Goal: Transaction & Acquisition: Purchase product/service

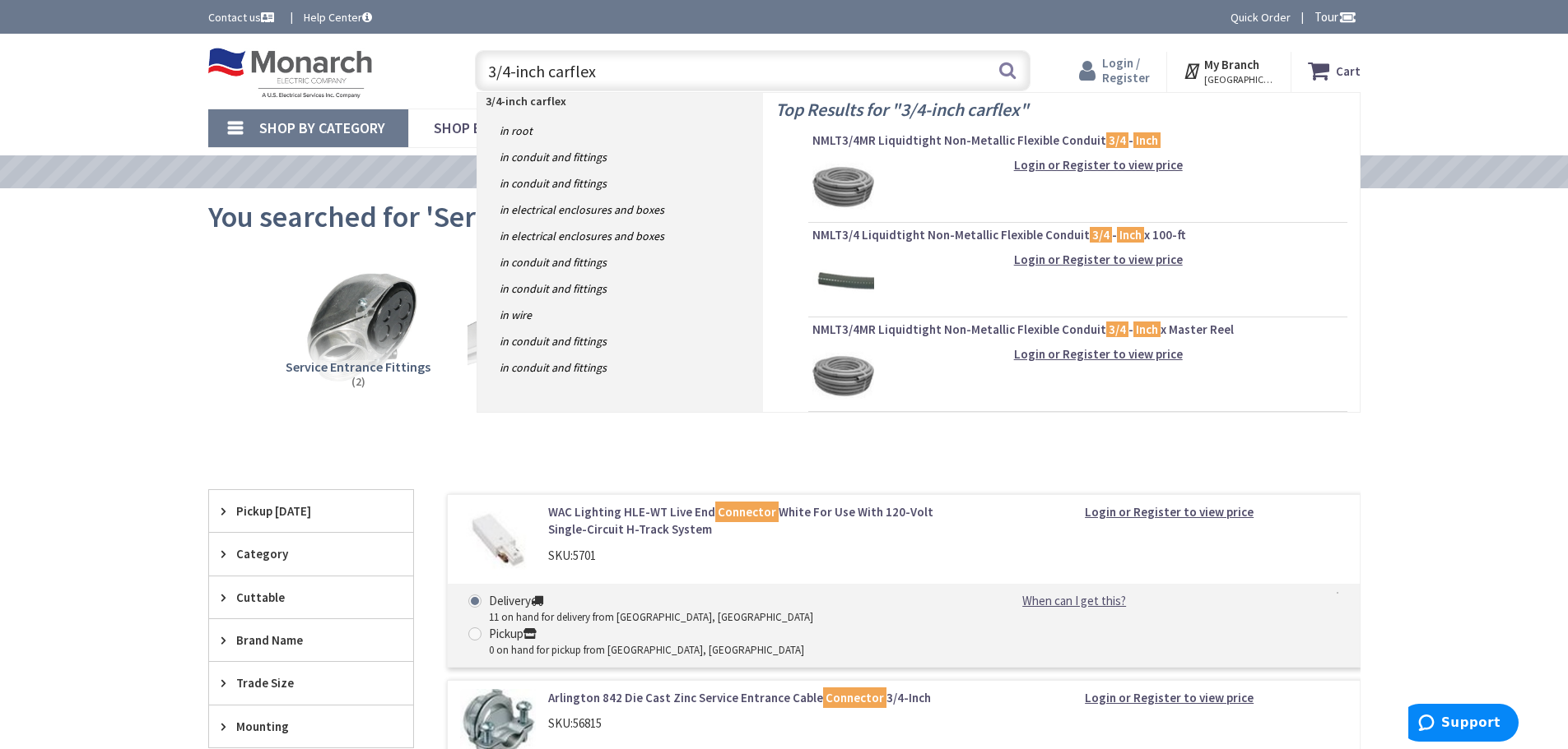
type input "3/4-inch carflex"
click at [1130, 61] on span "Login / Register" at bounding box center [1125, 70] width 48 height 30
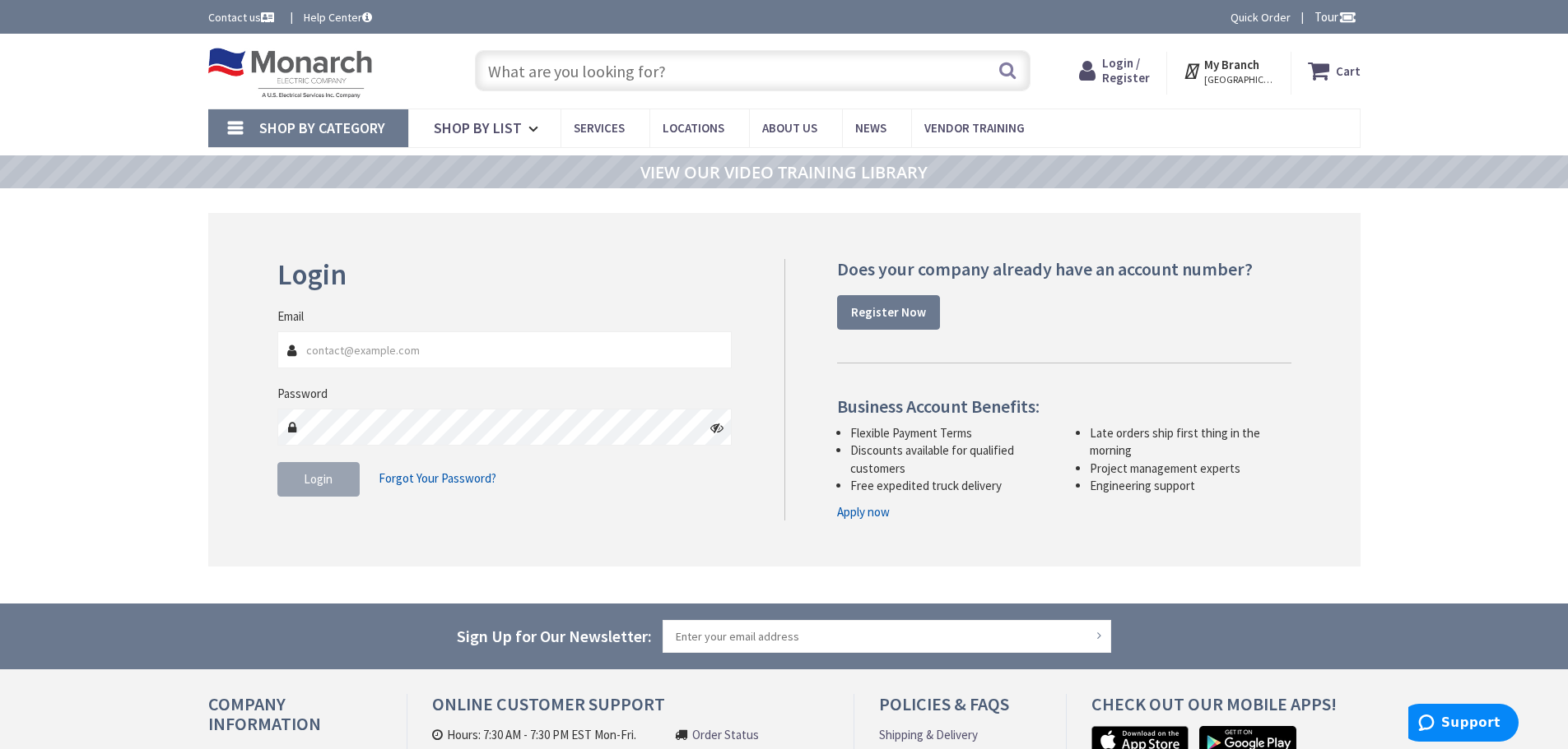
type input "[EMAIL_ADDRESS][DOMAIN_NAME]"
click at [330, 482] on span "Login" at bounding box center [317, 479] width 28 height 16
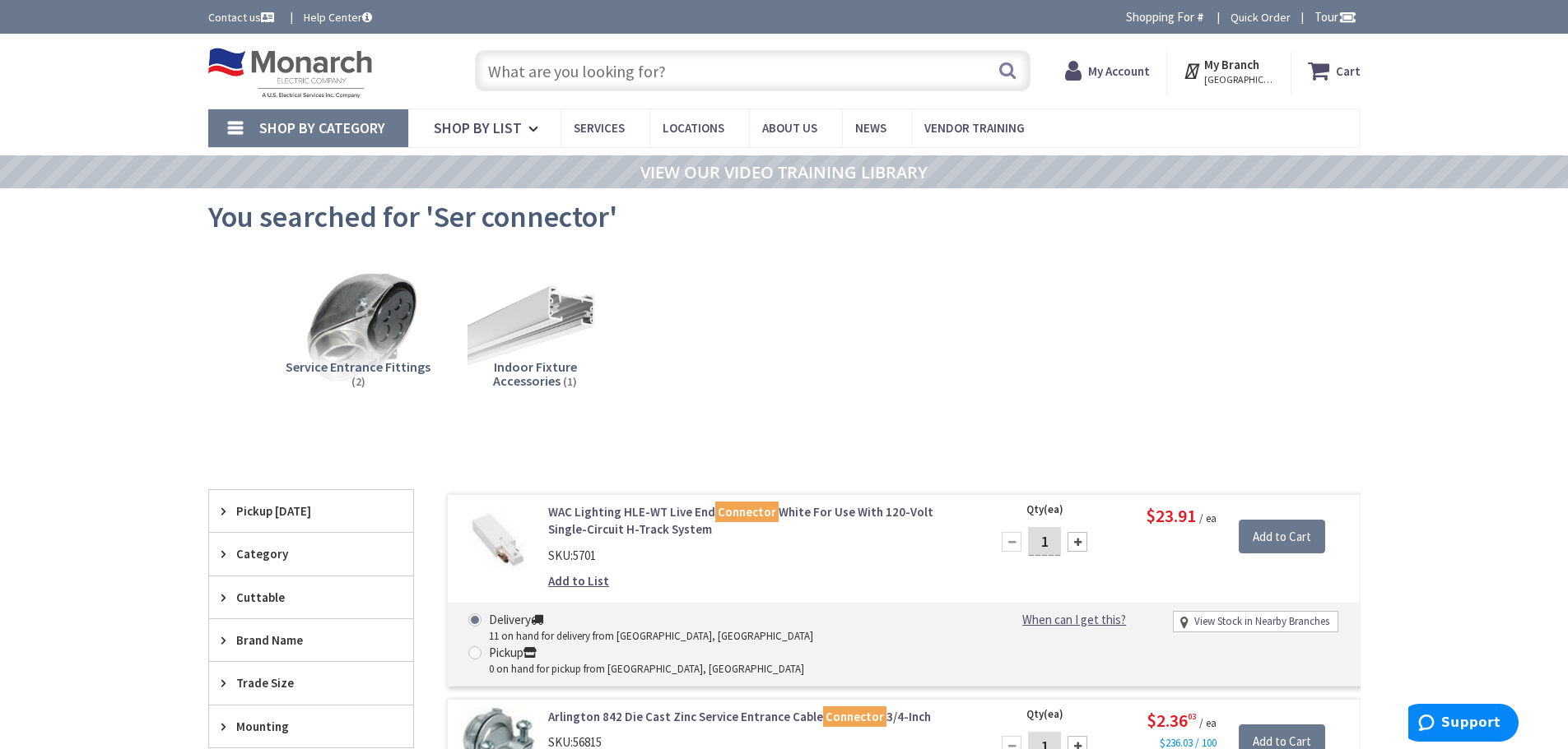
click at [675, 67] on input "text" at bounding box center [752, 70] width 555 height 41
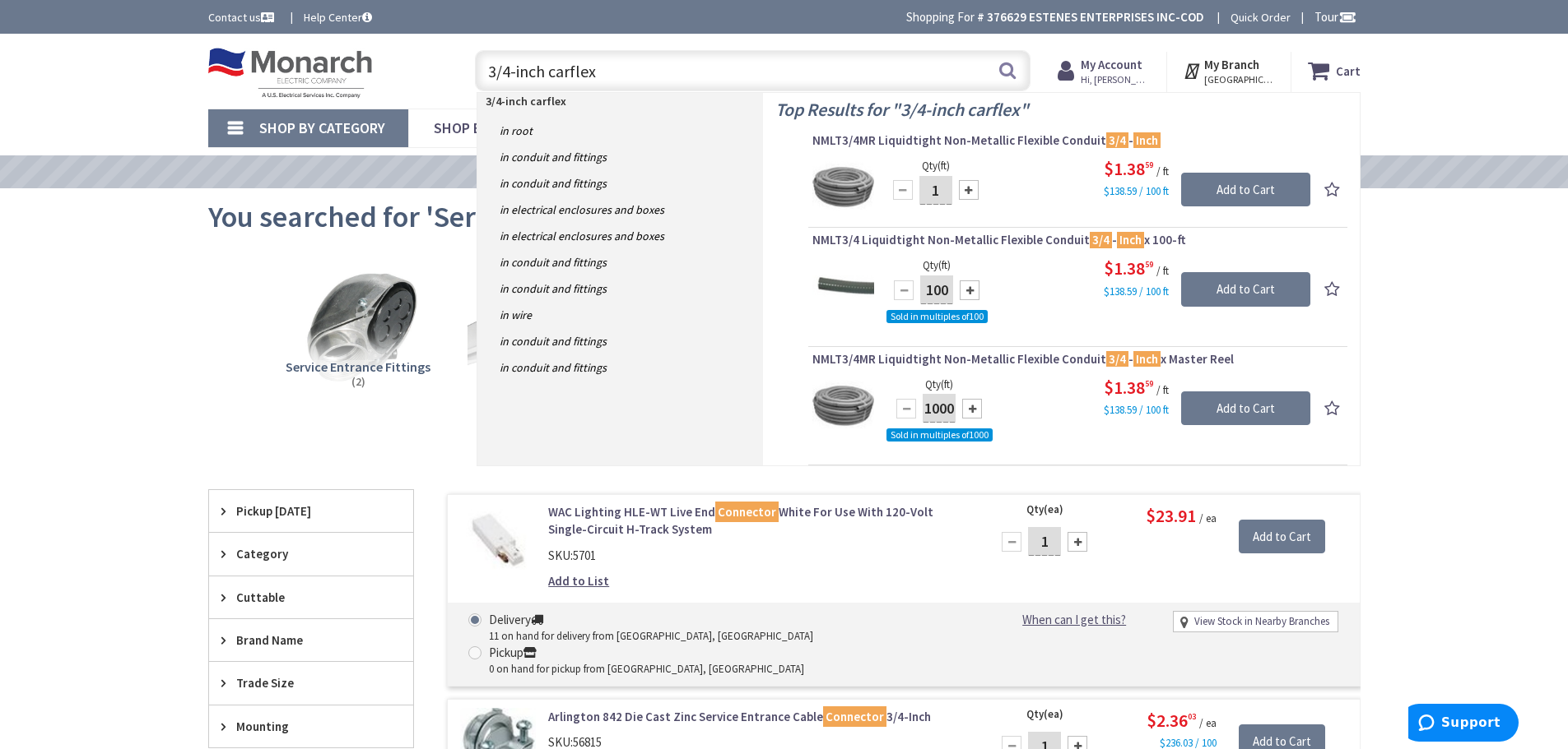
click at [631, 73] on input "3/4-inch carflex" at bounding box center [752, 70] width 555 height 41
type input "3/4-inch carflex connector"
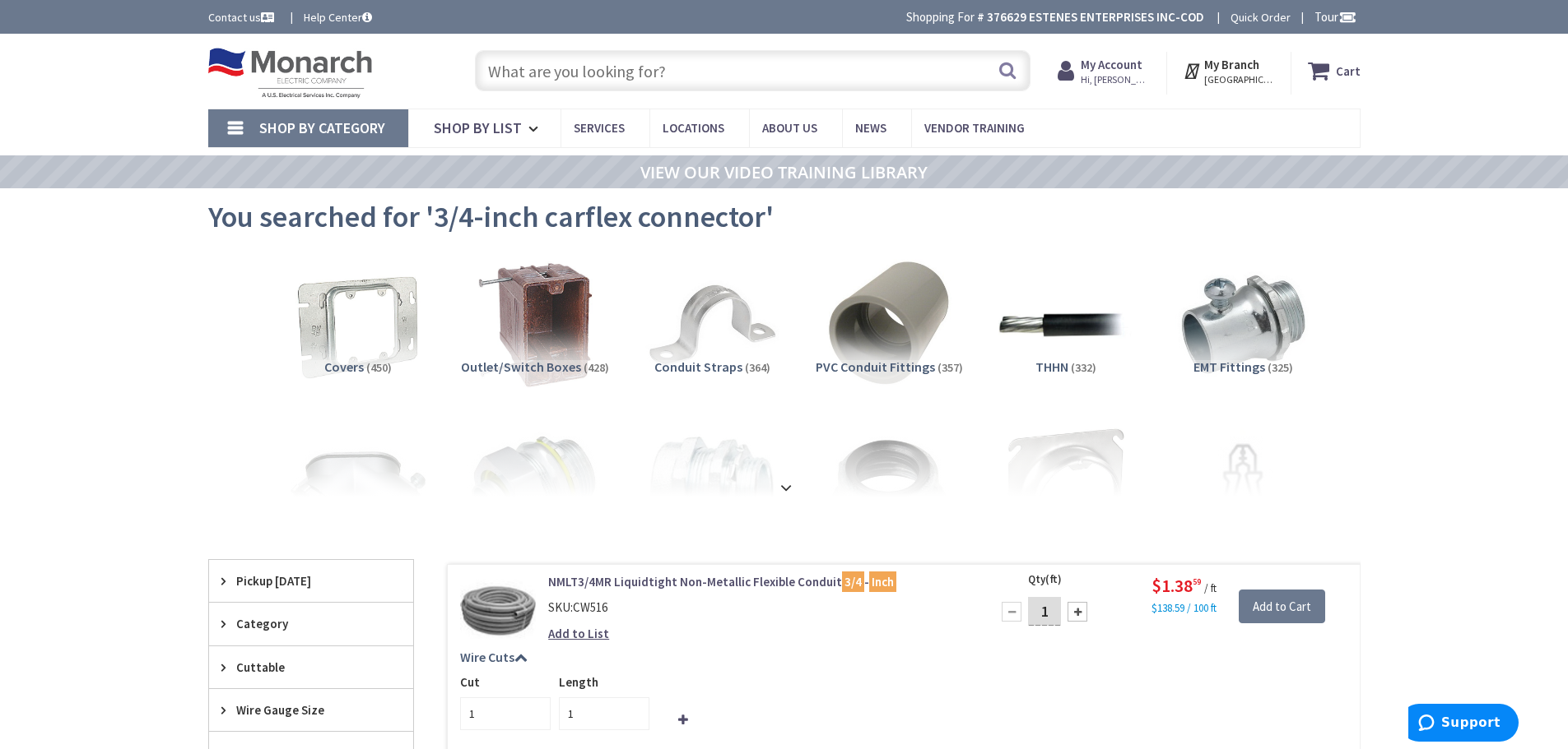
click at [672, 67] on input "text" at bounding box center [752, 70] width 555 height 41
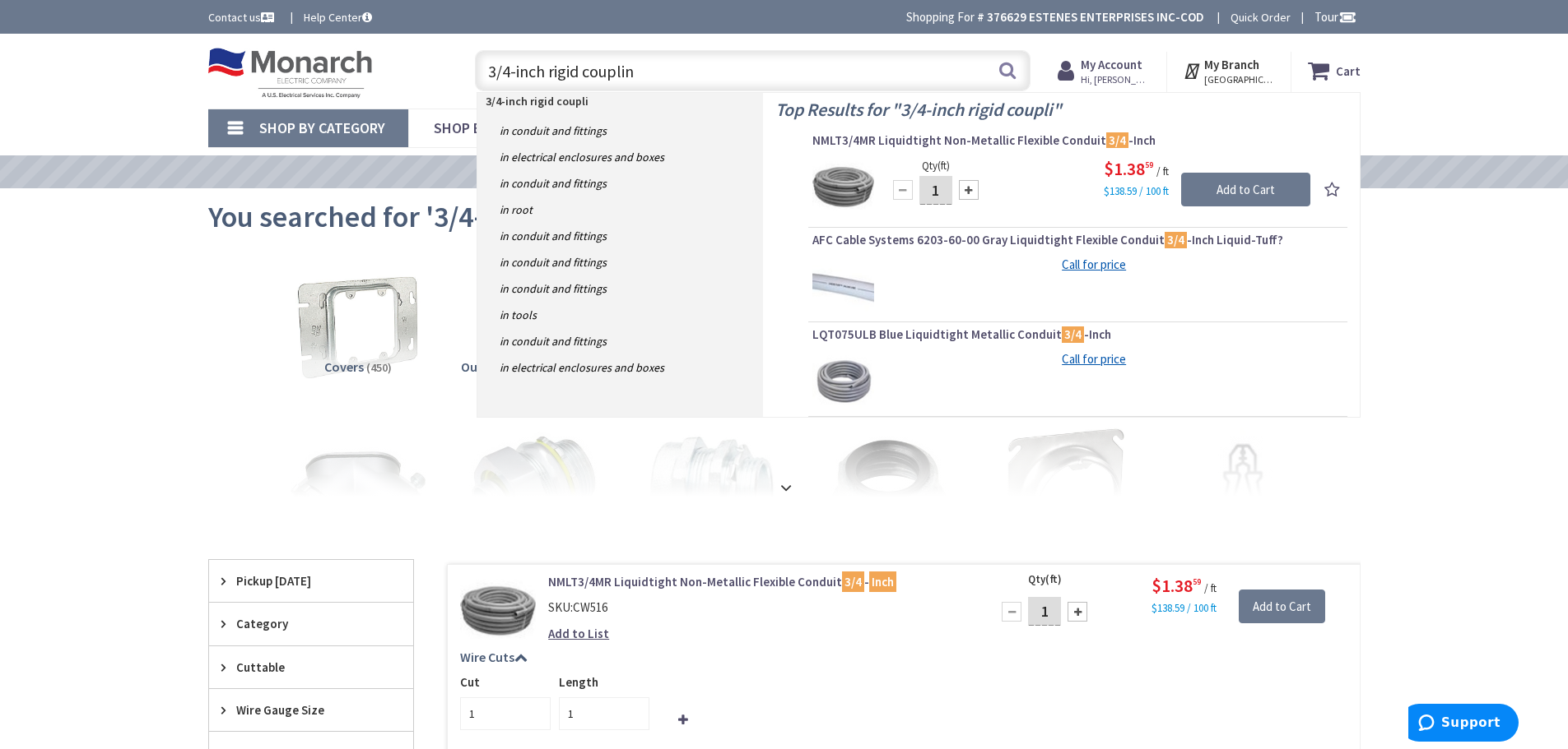
type input "3/4-inch rigid coupling"
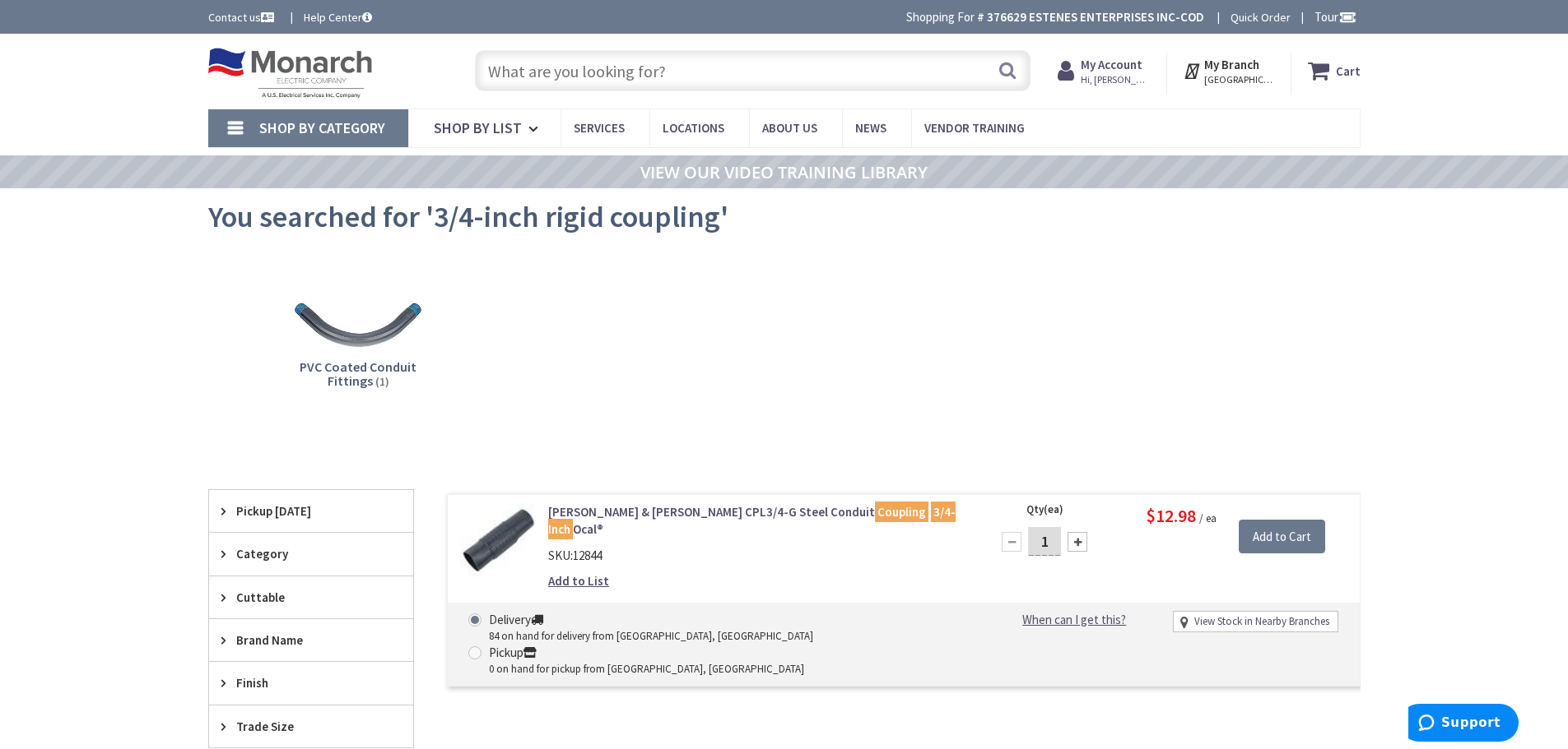
click at [619, 74] on input "text" at bounding box center [752, 70] width 555 height 41
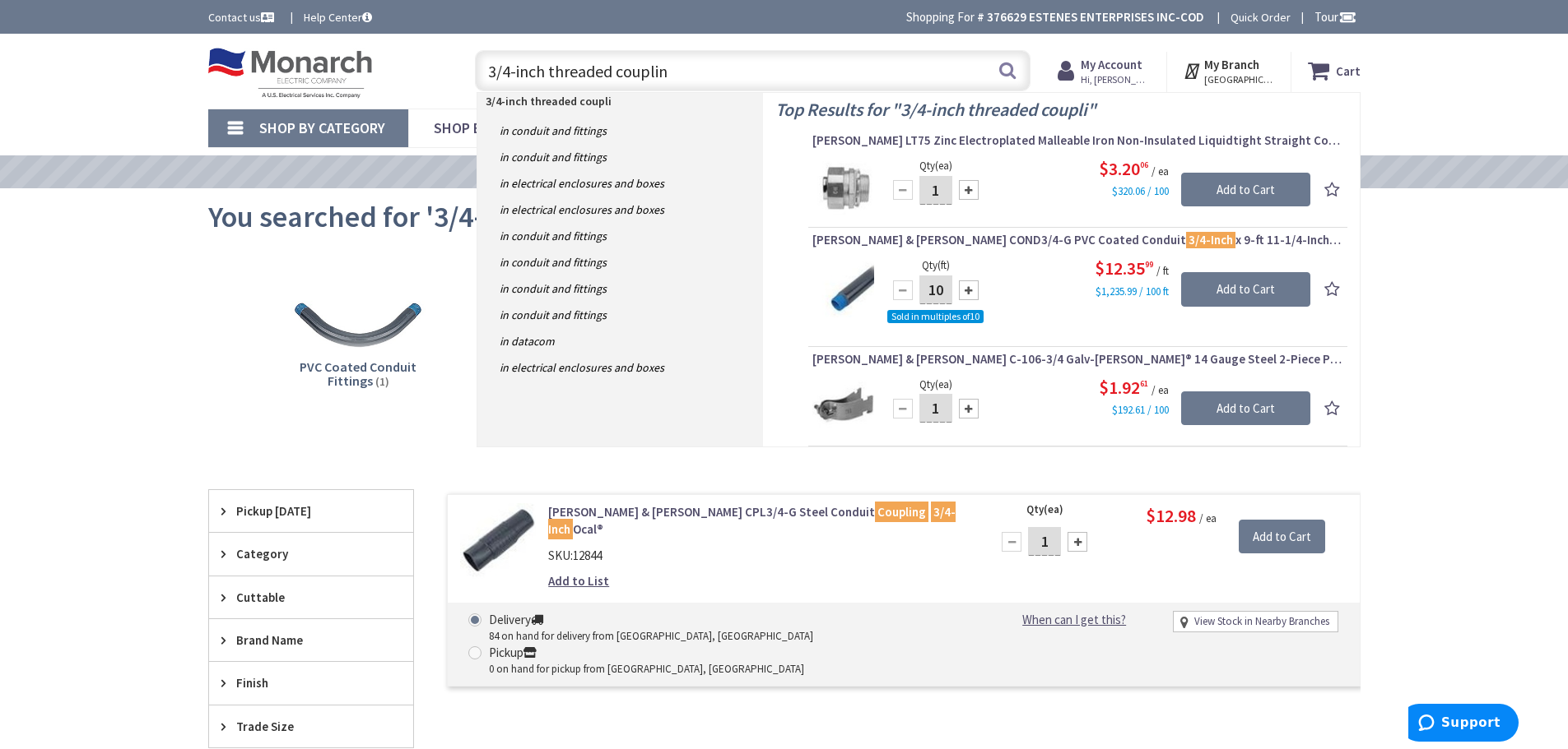
type input "3/4-inch threaded coupling"
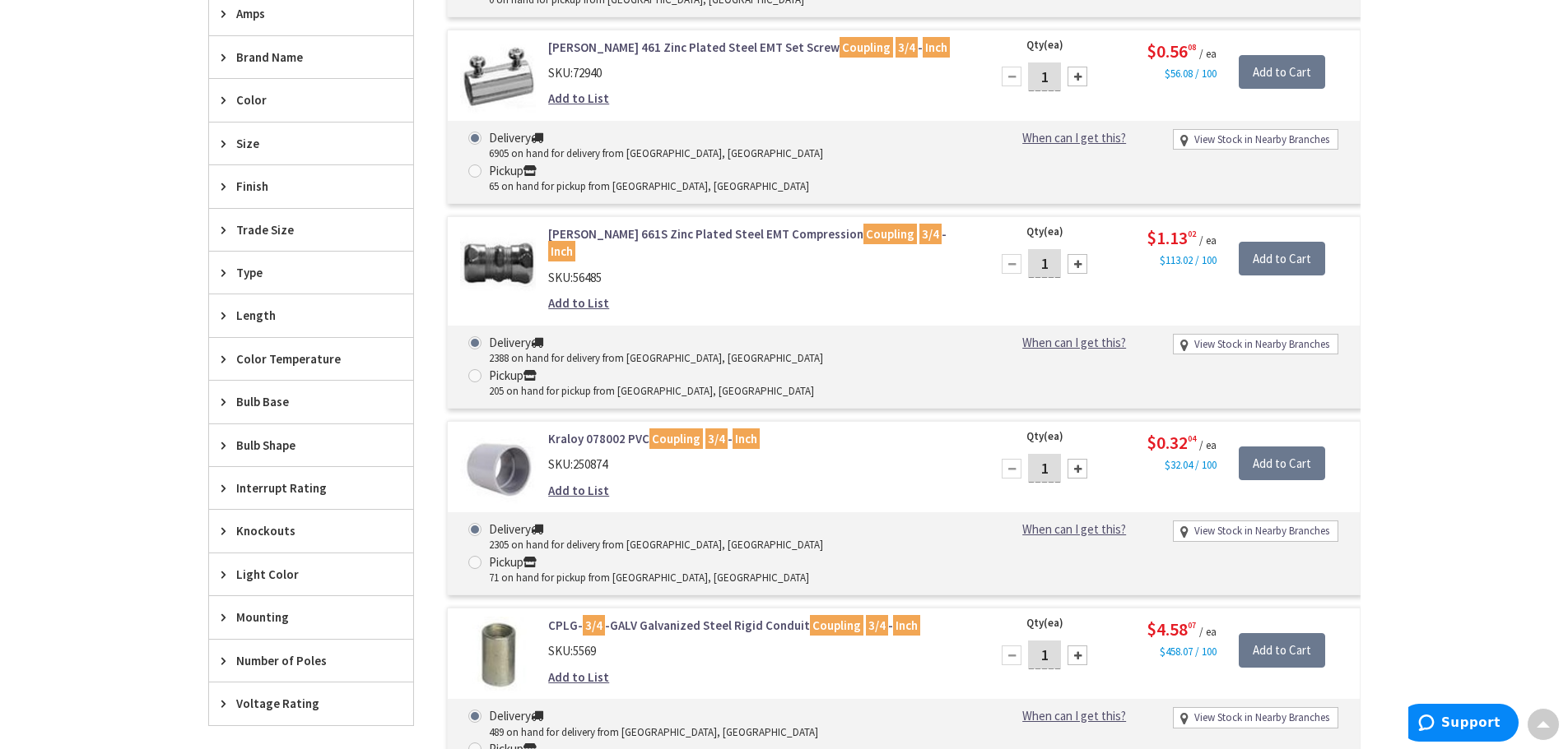
scroll to position [740, 0]
